Goal: Information Seeking & Learning: Learn about a topic

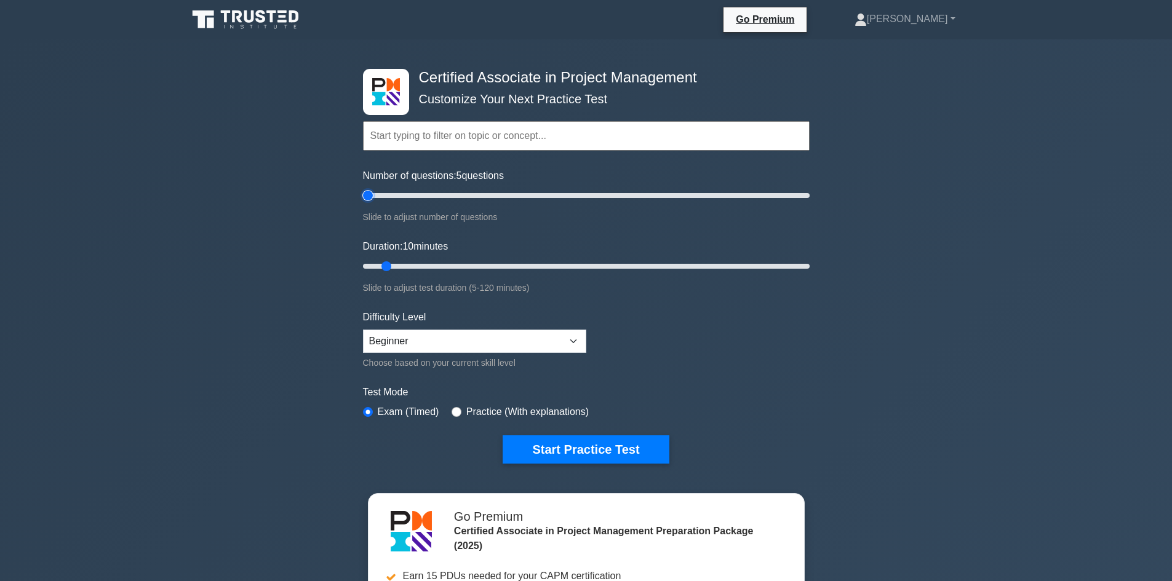
drag, startPoint x: 377, startPoint y: 189, endPoint x: 365, endPoint y: 189, distance: 11.1
type input "5"
click at [365, 189] on input "Number of questions: 5 questions" at bounding box center [586, 195] width 447 height 15
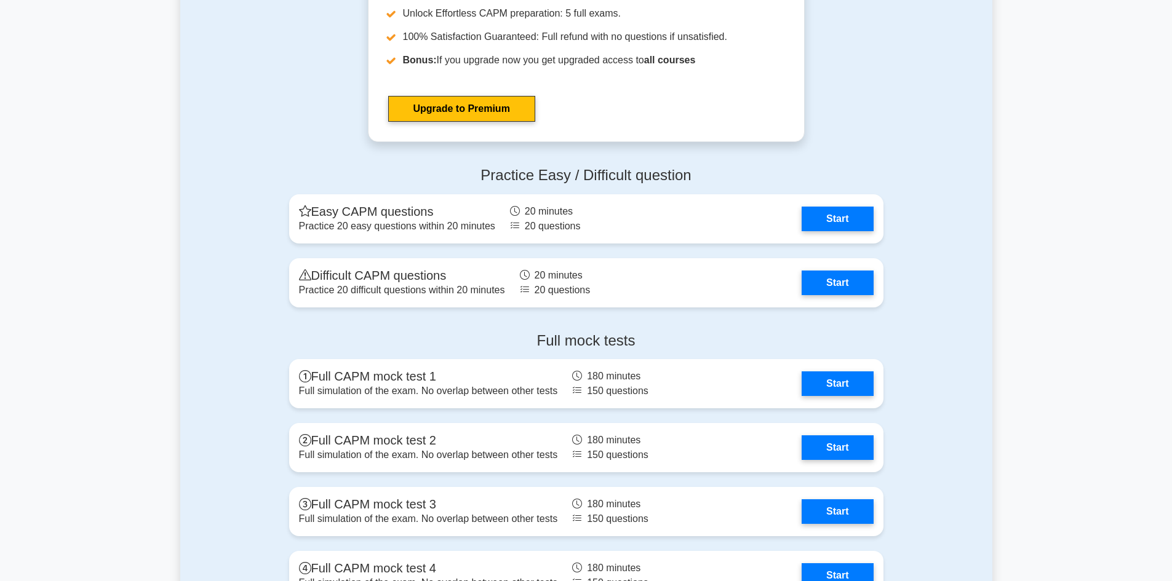
scroll to position [3445, 0]
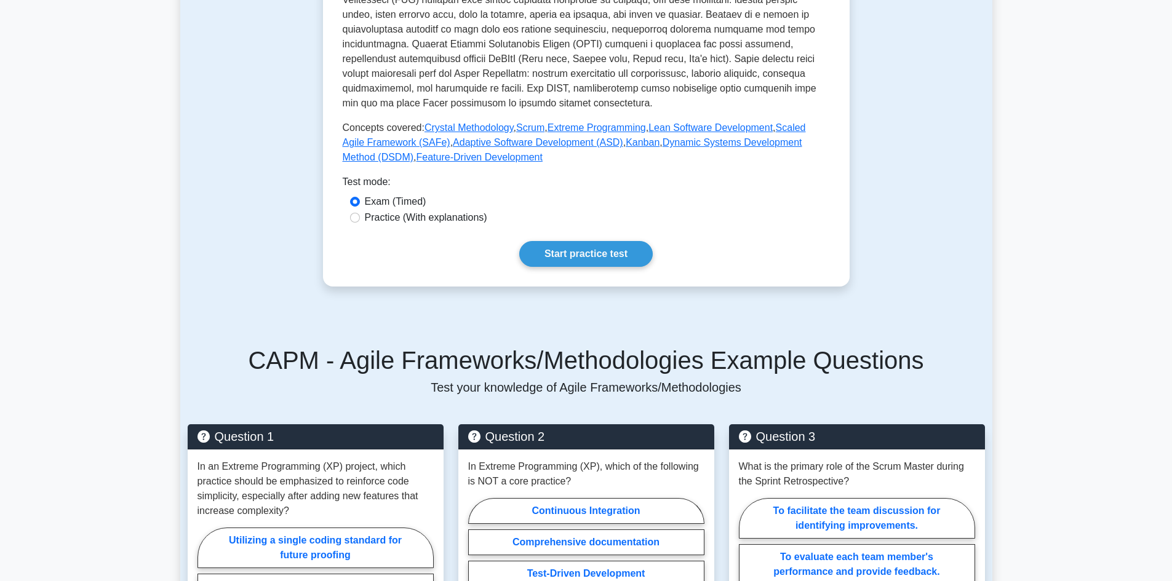
scroll to position [492, 0]
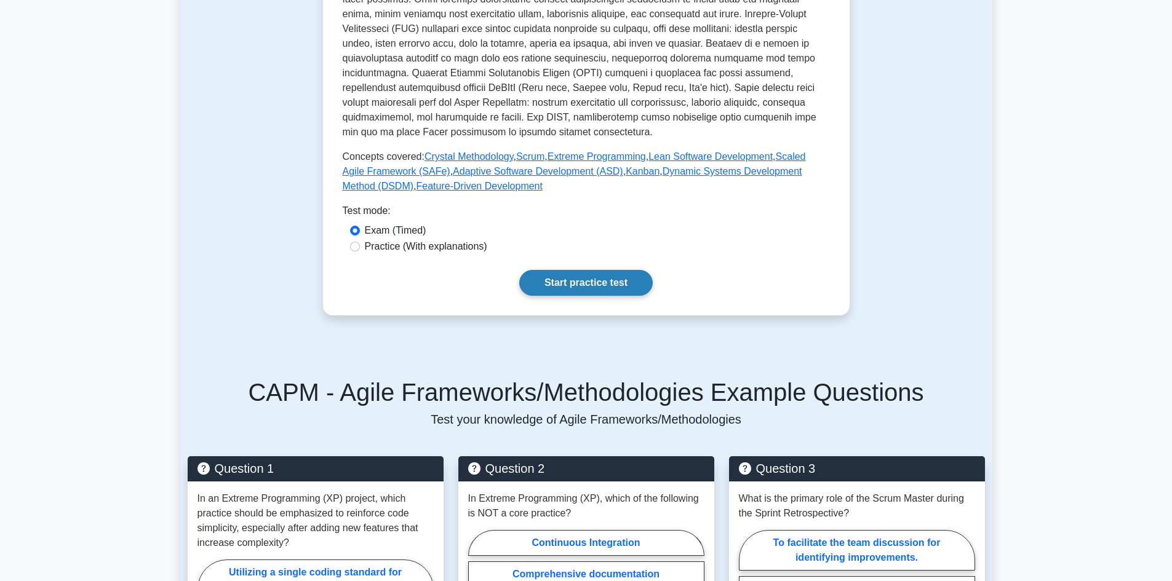
click at [519, 270] on link "Start practice test" at bounding box center [586, 283] width 134 height 26
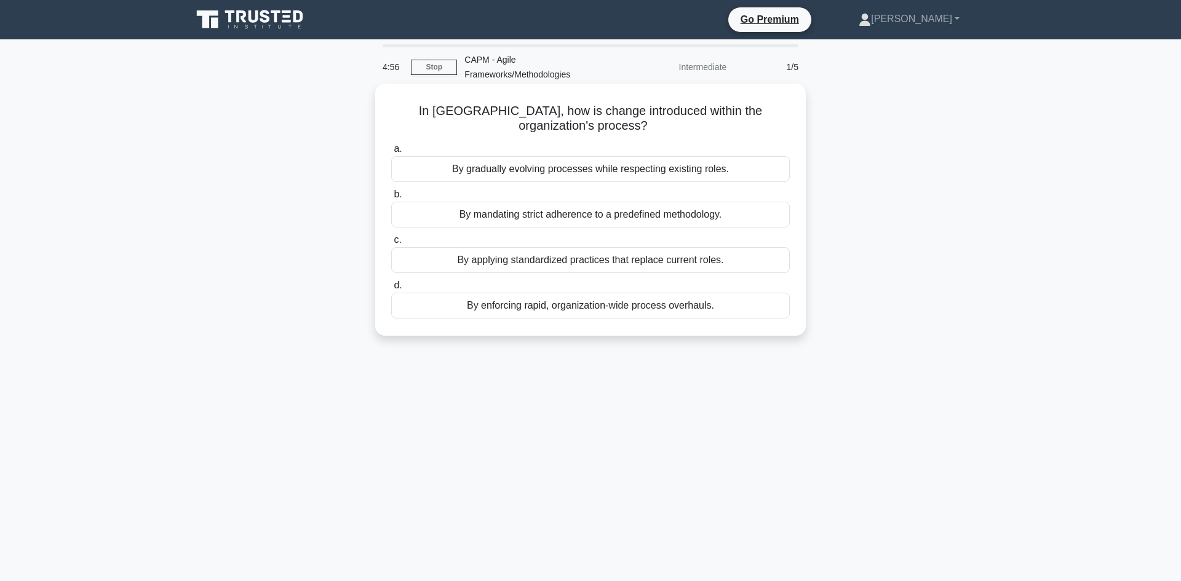
drag, startPoint x: 722, startPoint y: 298, endPoint x: 385, endPoint y: 97, distance: 392.1
click at [385, 97] on div "In Kanban, how is change introduced within the organization's process? .spinner…" at bounding box center [590, 210] width 421 height 242
copy div "In Kanban, how is change introduced within the organization's process? .spinner…"
click at [662, 162] on div "By gradually evolving processes while respecting existing roles." at bounding box center [590, 169] width 399 height 26
click at [391, 153] on input "a. By gradually evolving processes while respecting existing roles." at bounding box center [391, 149] width 0 height 8
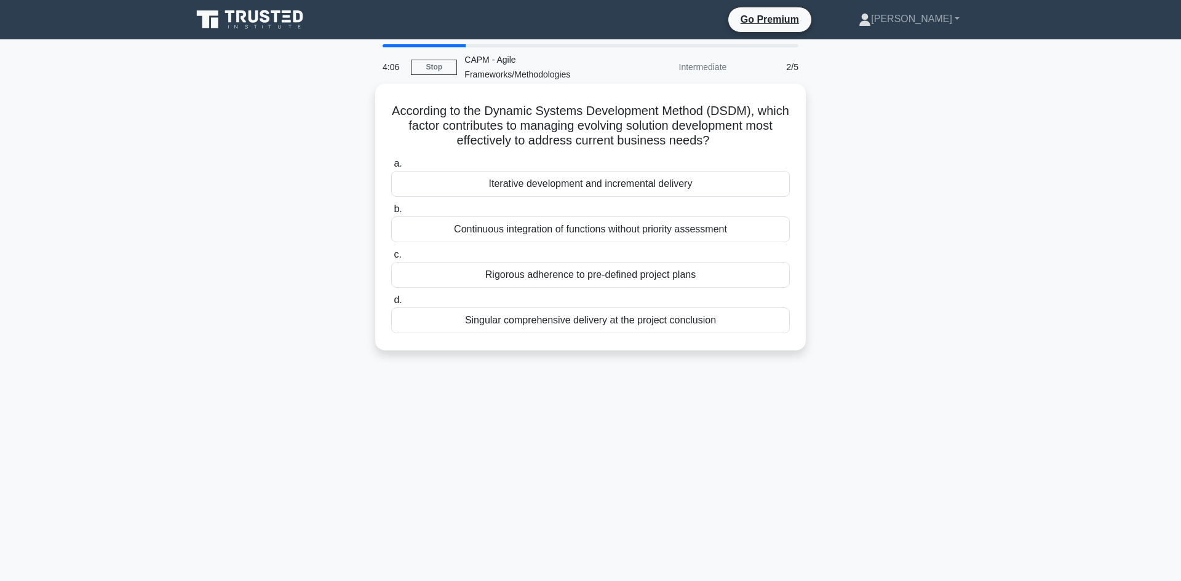
drag, startPoint x: 732, startPoint y: 322, endPoint x: 375, endPoint y: 92, distance: 424.1
click at [375, 92] on div "According to the Dynamic Systems Development Method (DSDM), which factor contri…" at bounding box center [590, 217] width 431 height 267
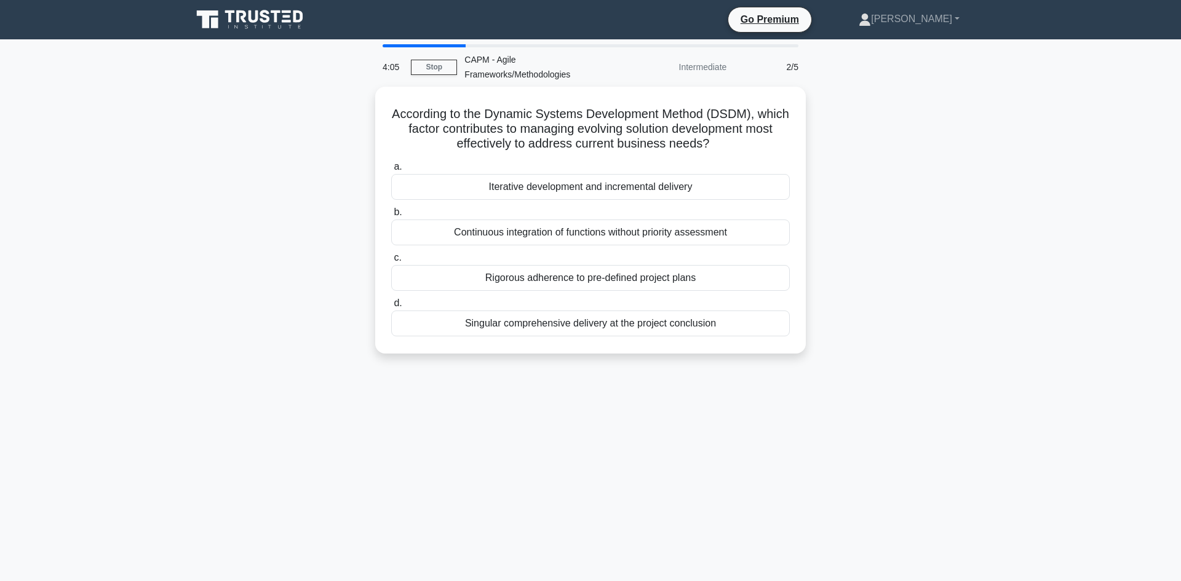
copy div "According to the Dynamic Systems Development Method (DSDM), which factor contri…"
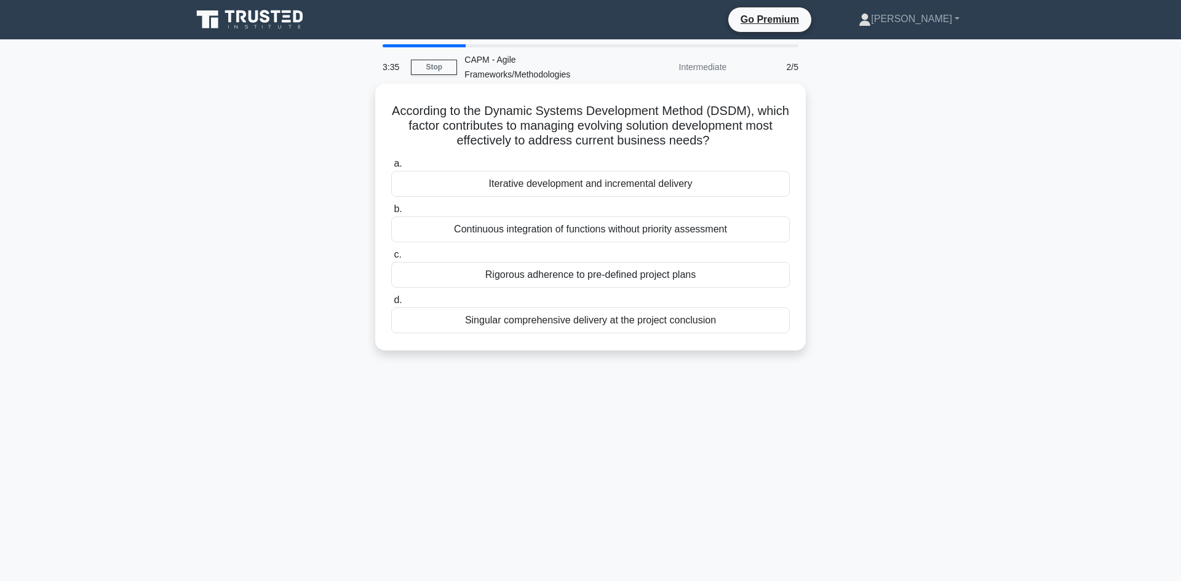
click at [633, 177] on div "Iterative development and incremental delivery" at bounding box center [590, 184] width 399 height 26
click at [391, 168] on input "a. Iterative development and incremental delivery" at bounding box center [391, 164] width 0 height 8
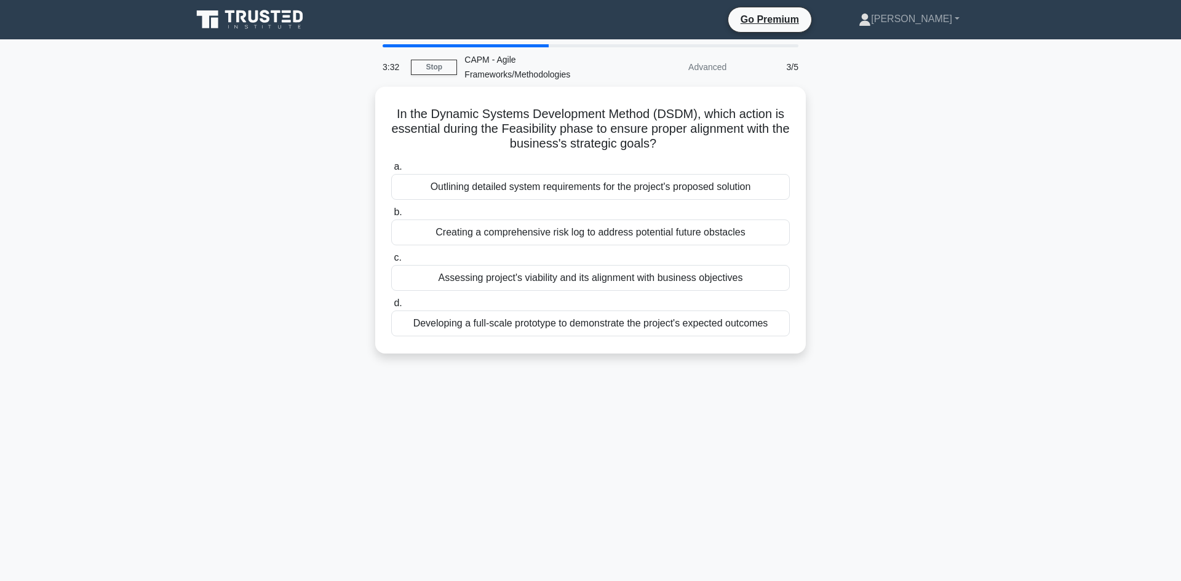
drag, startPoint x: 777, startPoint y: 316, endPoint x: 369, endPoint y: 97, distance: 463.3
click at [369, 97] on div "In the Dynamic Systems Development Method (DSDM), which action is essential dur…" at bounding box center [591, 228] width 812 height 282
copy div "In the Dynamic Systems Development Method (DSDM), which action is essential dur…"
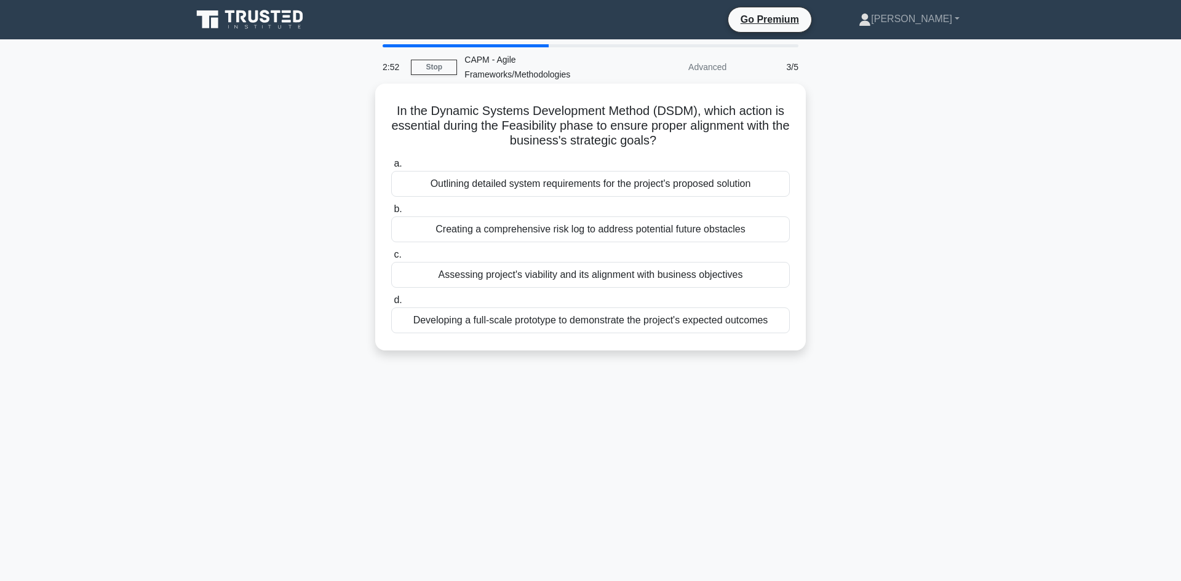
click at [494, 268] on div "Assessing project's viability and its alignment with business objectives" at bounding box center [590, 275] width 399 height 26
click at [391, 259] on input "c. Assessing project's viability and its alignment with business objectives" at bounding box center [391, 255] width 0 height 8
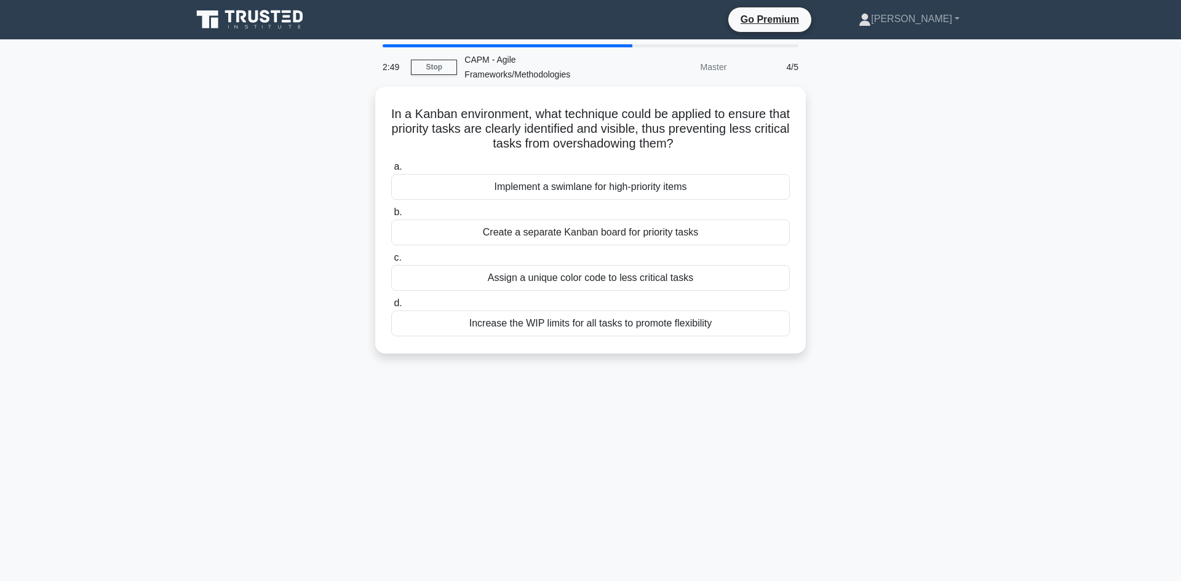
drag, startPoint x: 728, startPoint y: 314, endPoint x: 351, endPoint y: 106, distance: 431.0
click at [351, 106] on div "In a Kanban environment, what technique could be applied to ensure that priorit…" at bounding box center [591, 228] width 812 height 282
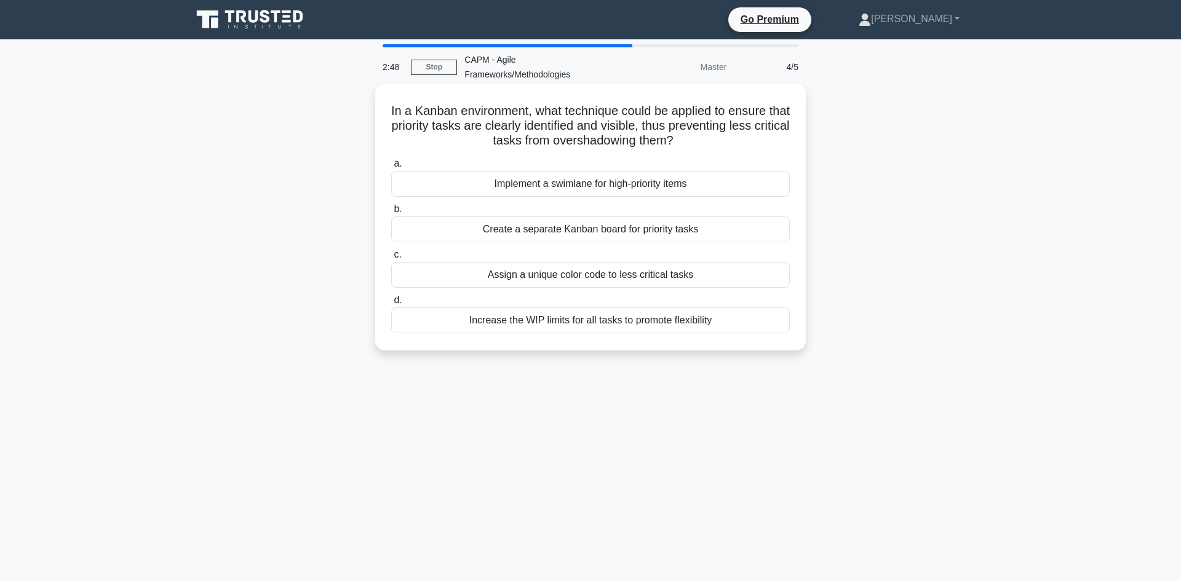
copy div "In a Kanban environment, what technique could be applied to ensure that priorit…"
click at [519, 221] on div "Create a separate Kanban board for priority tasks" at bounding box center [590, 230] width 399 height 26
click at [391, 213] on input "b. Create a separate Kanban board for priority tasks" at bounding box center [391, 209] width 0 height 8
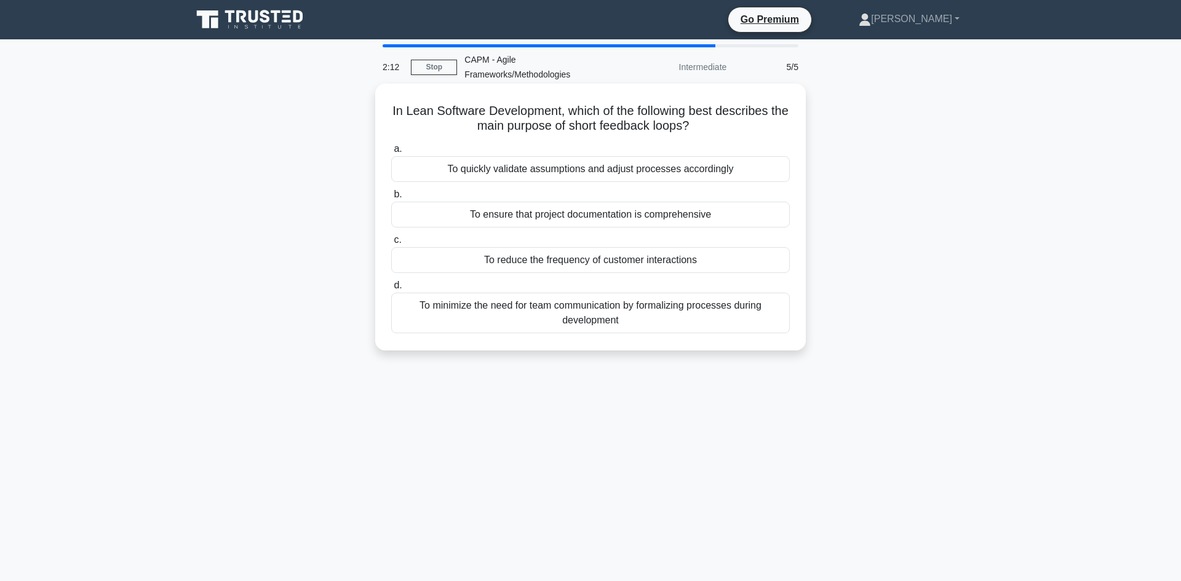
drag, startPoint x: 674, startPoint y: 319, endPoint x: 391, endPoint y: 95, distance: 361.4
click at [391, 95] on div "In Lean Software Development, which of the following best describes the main pu…" at bounding box center [590, 217] width 421 height 257
copy div "In Lean Software Development, which of the following best describes the main pu…"
click at [639, 166] on div "To quickly validate assumptions and adjust processes accordingly" at bounding box center [590, 169] width 399 height 26
click at [391, 153] on input "a. To quickly validate assumptions and adjust processes accordingly" at bounding box center [391, 149] width 0 height 8
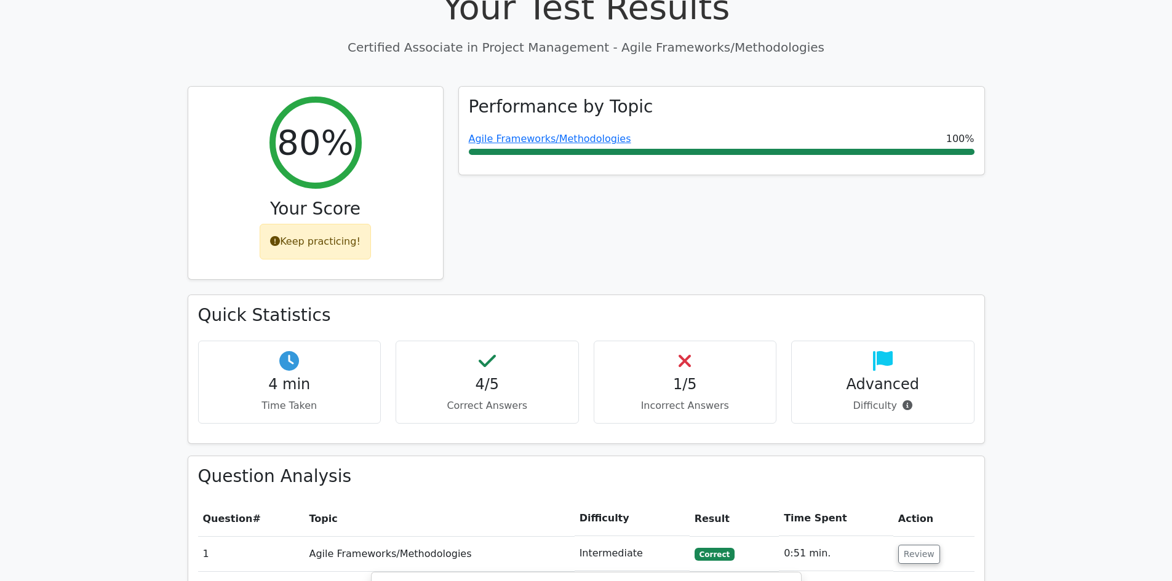
scroll to position [492, 0]
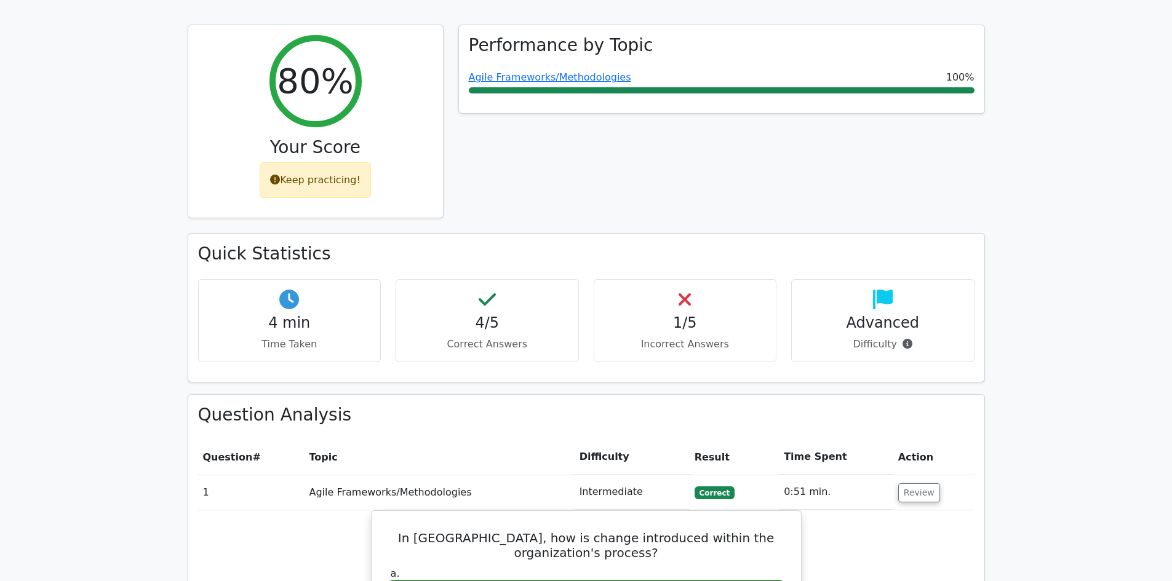
click at [912, 475] on td "Review" at bounding box center [933, 492] width 81 height 35
click at [912, 484] on button "Review" at bounding box center [919, 493] width 42 height 19
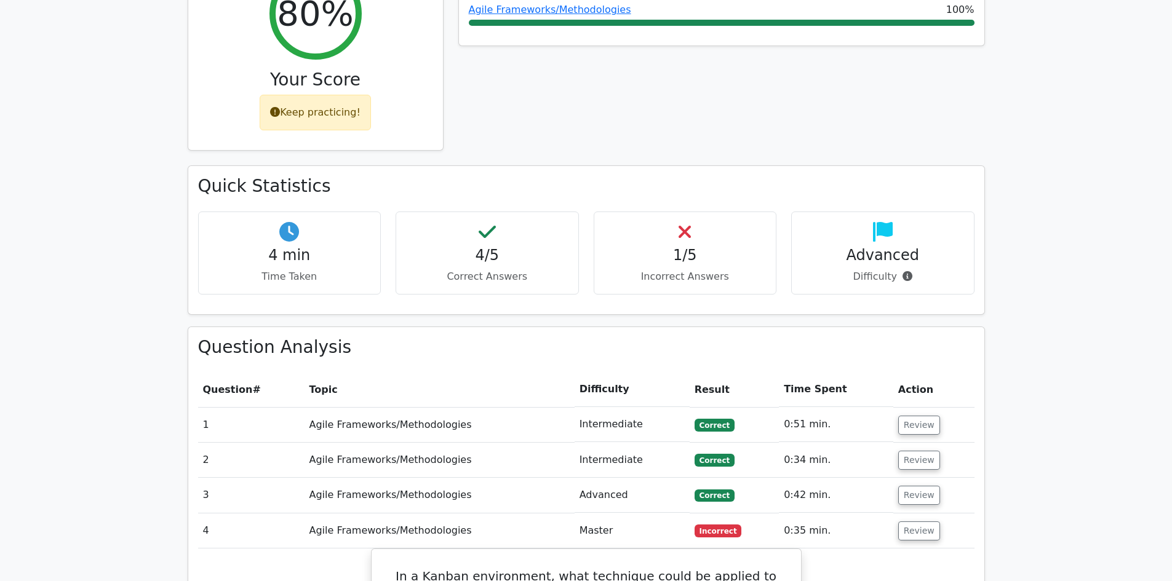
scroll to position [738, 0]
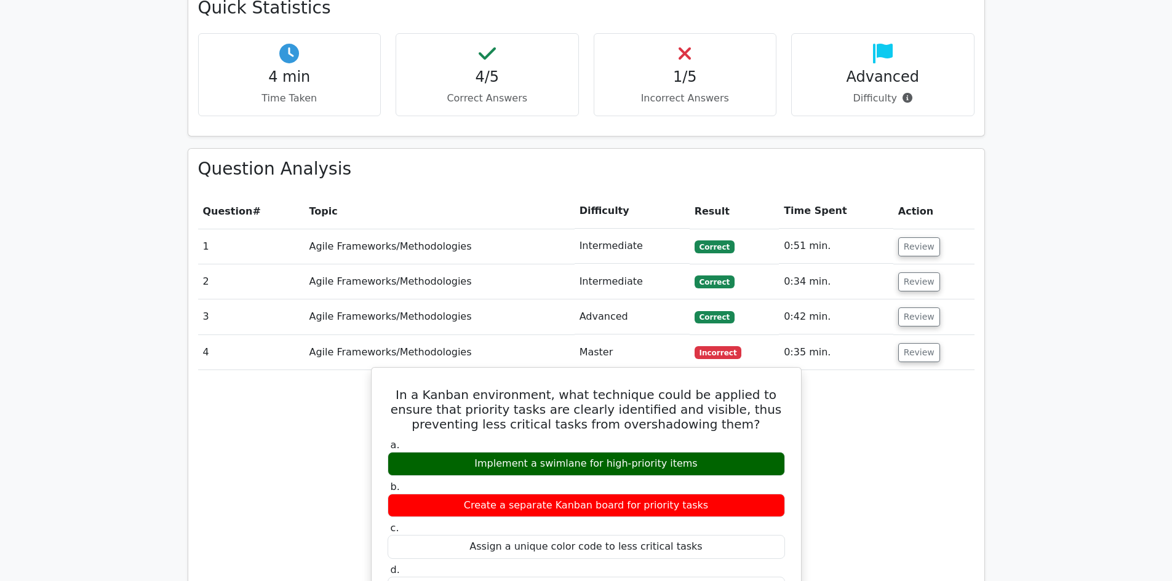
drag, startPoint x: 725, startPoint y: 417, endPoint x: 391, endPoint y: 210, distance: 392.9
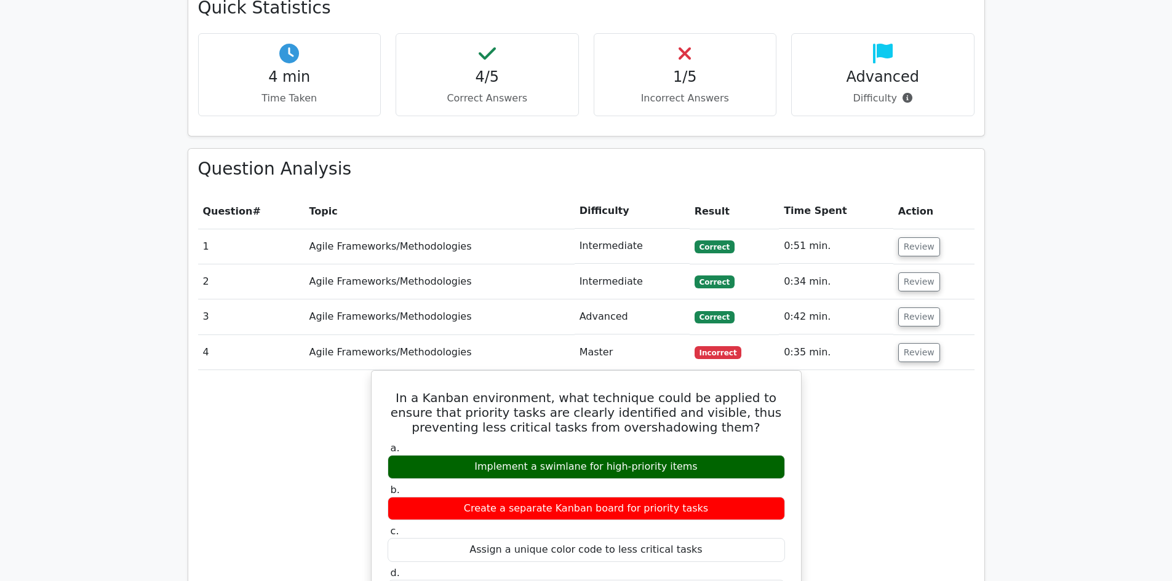
copy div "In a Kanban environment, what technique could be applied to ensure that priorit…"
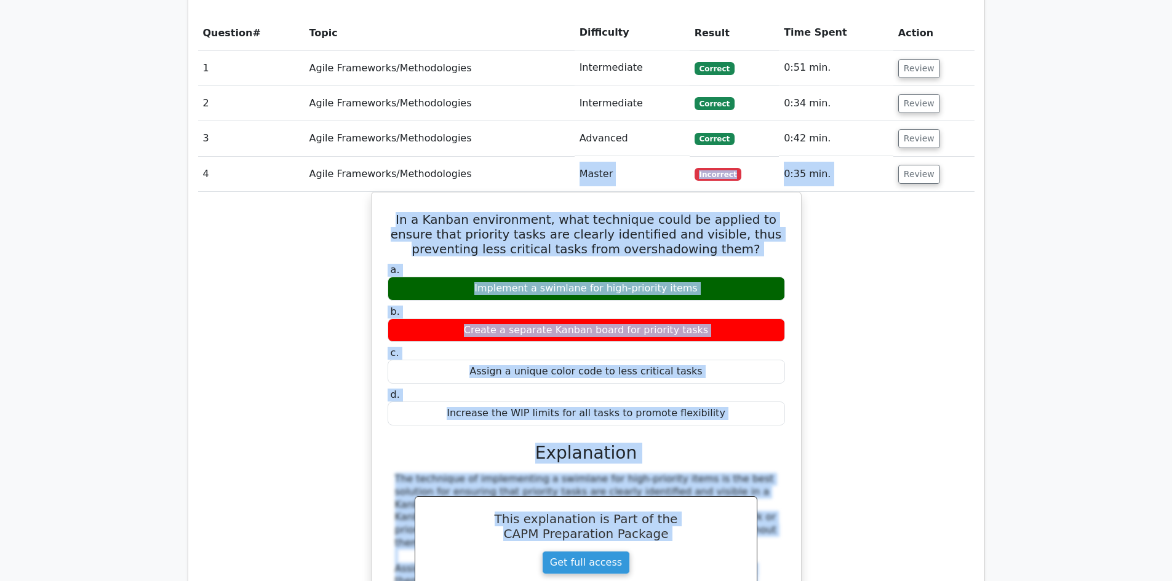
scroll to position [884, 0]
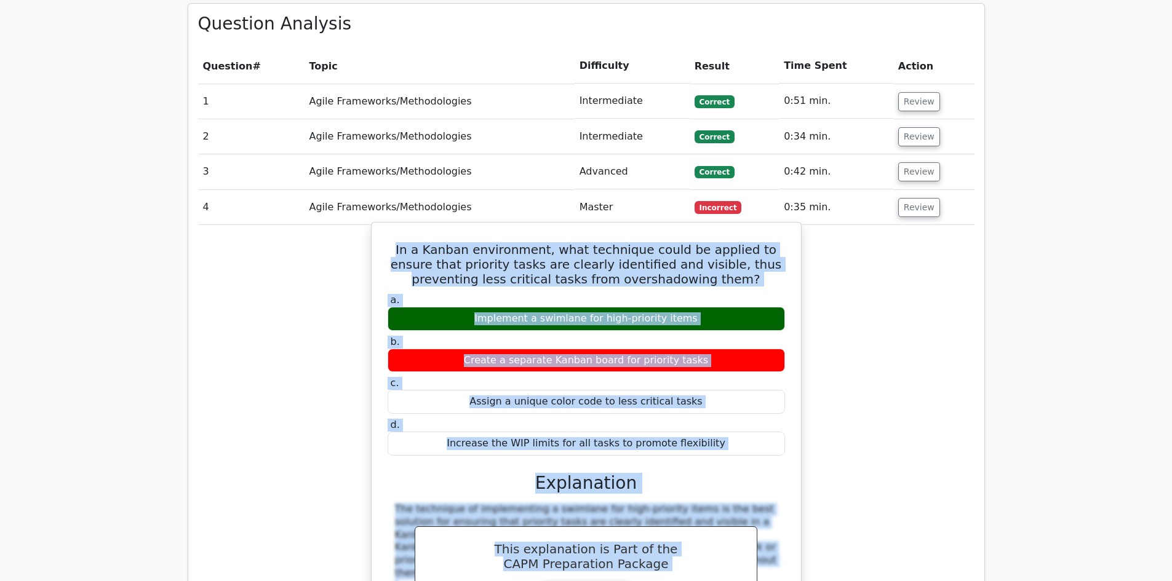
drag, startPoint x: 744, startPoint y: 372, endPoint x: 380, endPoint y: 73, distance: 471.7
click at [380, 228] on div "In a Kanban environment, what technique could be applied to ensure that priorit…" at bounding box center [587, 490] width 420 height 525
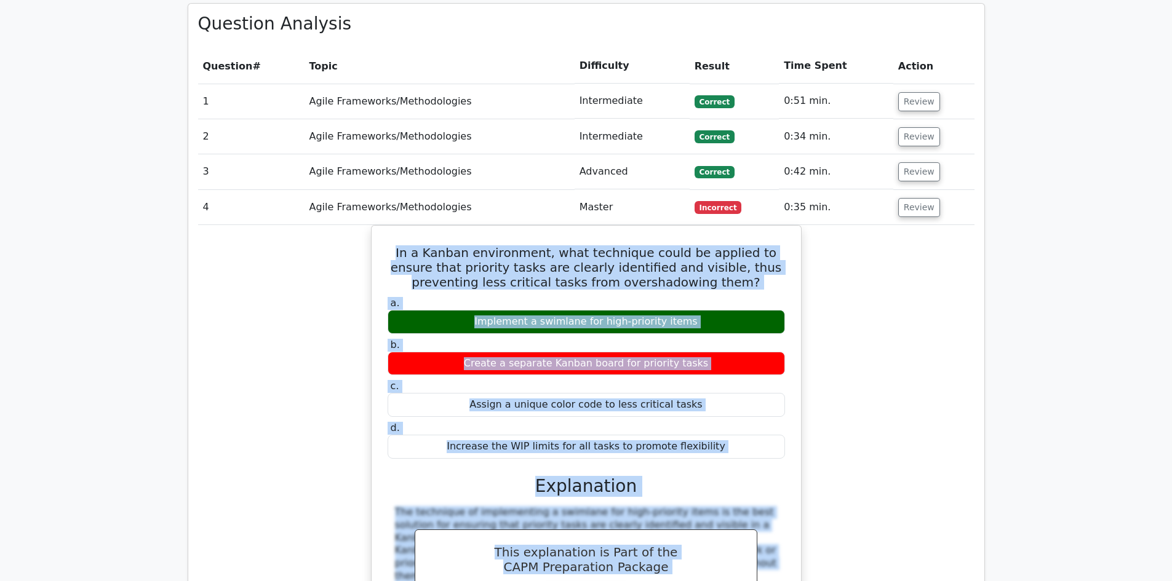
copy div "In a Kanban environment, what technique could be applied to ensure that priorit…"
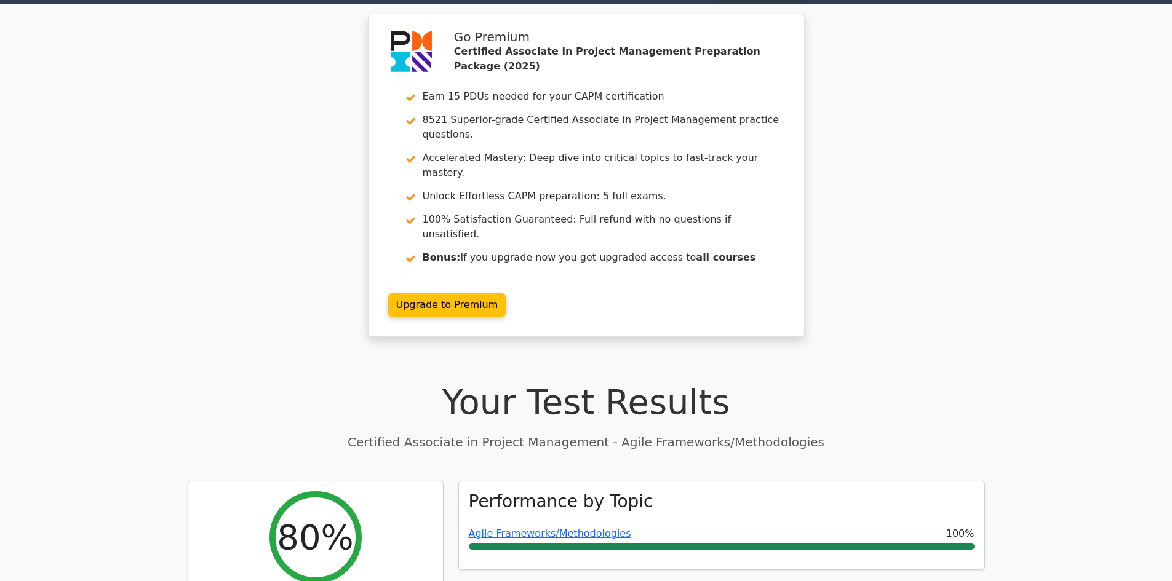
scroll to position [22, 0]
